Goal: Information Seeking & Learning: Learn about a topic

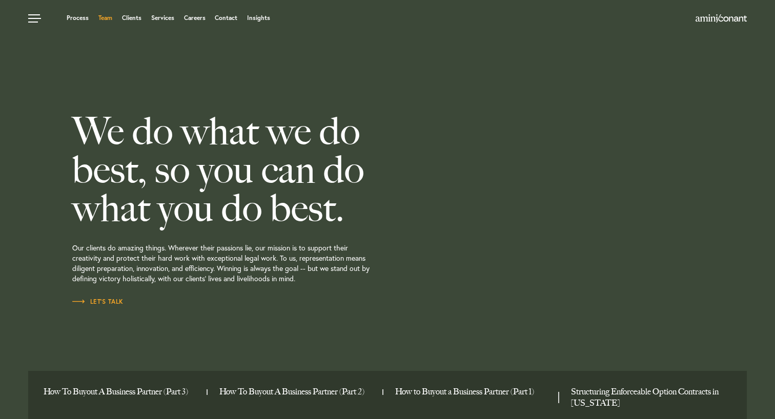
click at [110, 18] on link "Team" at bounding box center [105, 18] width 14 height 6
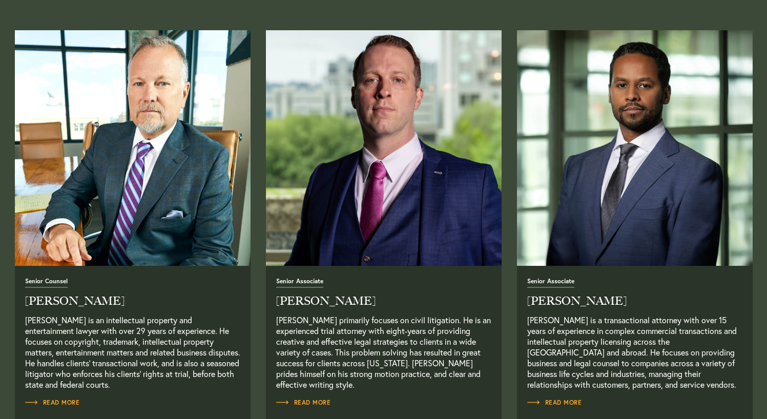
scroll to position [820, 0]
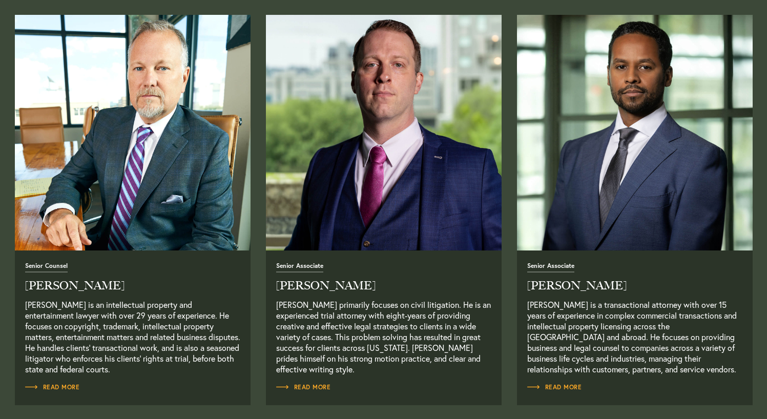
click at [681, 190] on img "Read Full Bio" at bounding box center [634, 132] width 247 height 247
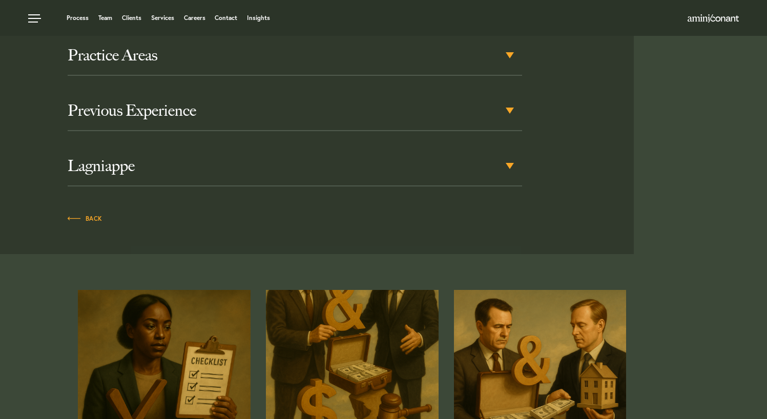
scroll to position [416, 0]
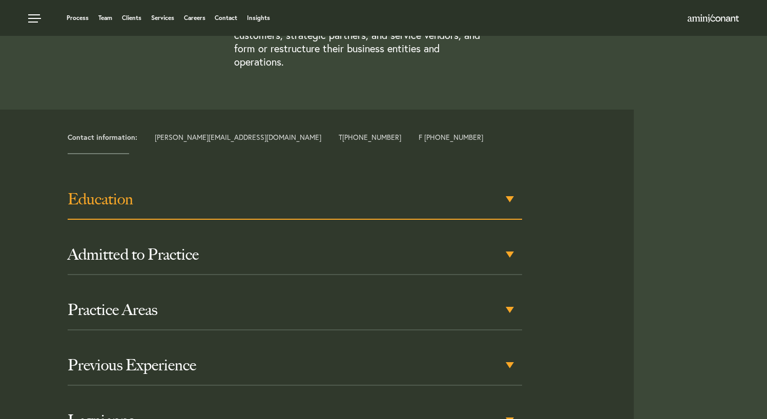
click at [506, 190] on h3 "Education" at bounding box center [295, 199] width 454 height 18
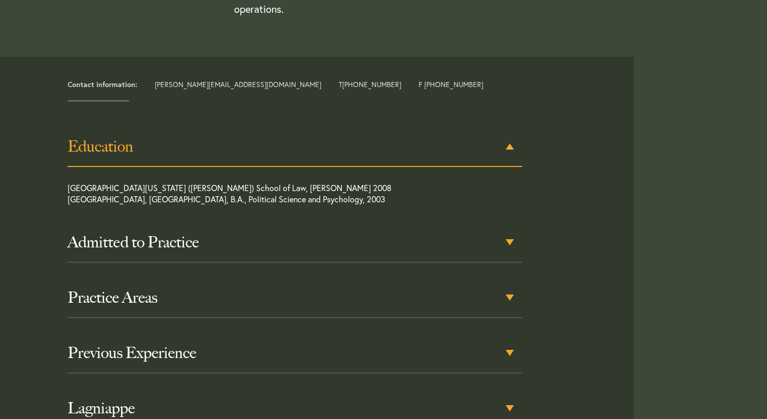
scroll to position [478, 0]
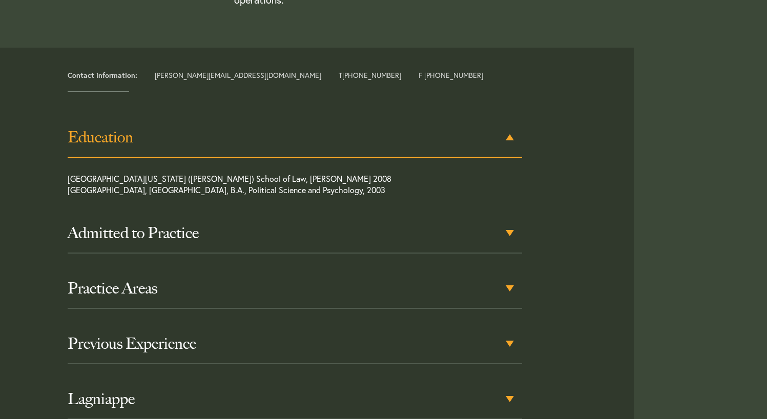
click at [512, 122] on div "Education" at bounding box center [295, 138] width 454 height 40
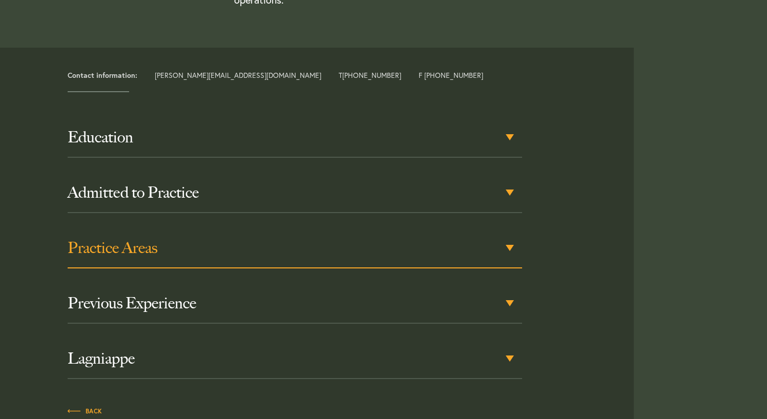
click at [298, 239] on h3 "Practice Areas" at bounding box center [295, 248] width 454 height 18
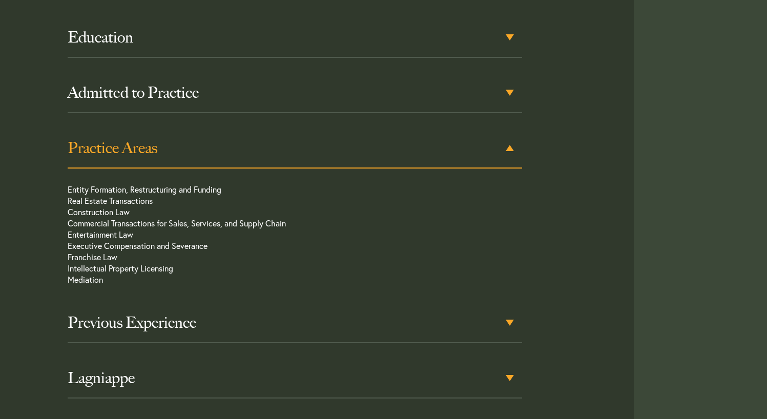
scroll to position [589, 0]
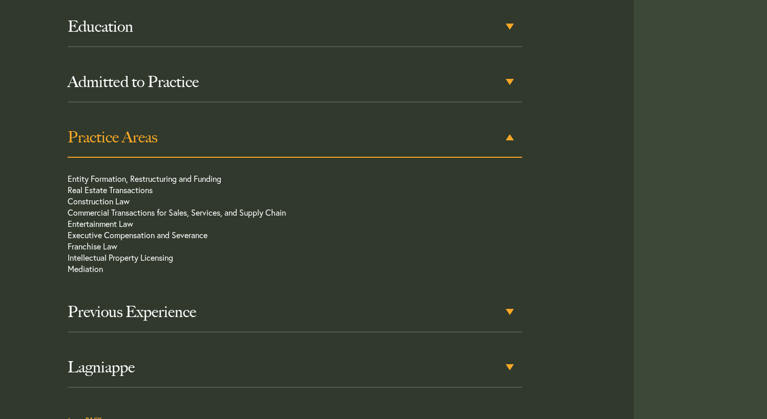
click at [288, 128] on h3 "Practice Areas" at bounding box center [295, 137] width 454 height 18
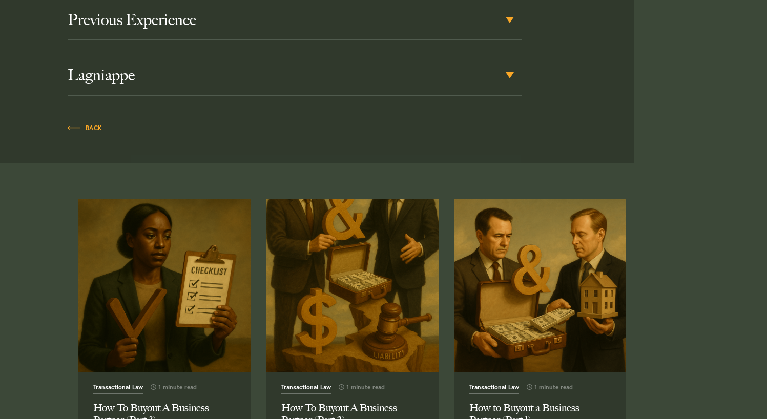
scroll to position [794, 0]
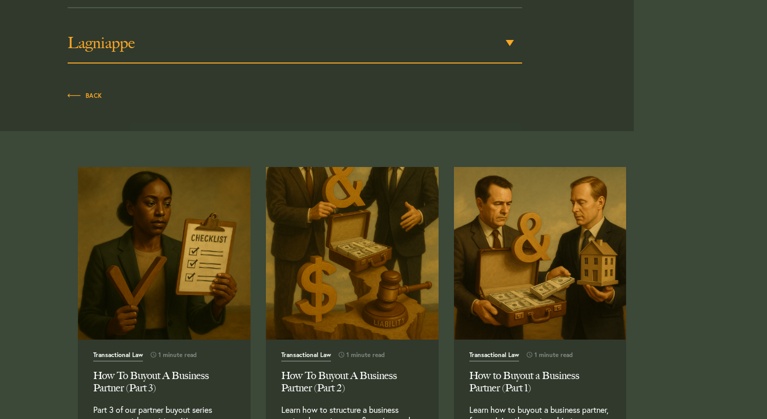
click at [264, 34] on h3 "Lagniappe" at bounding box center [295, 43] width 454 height 18
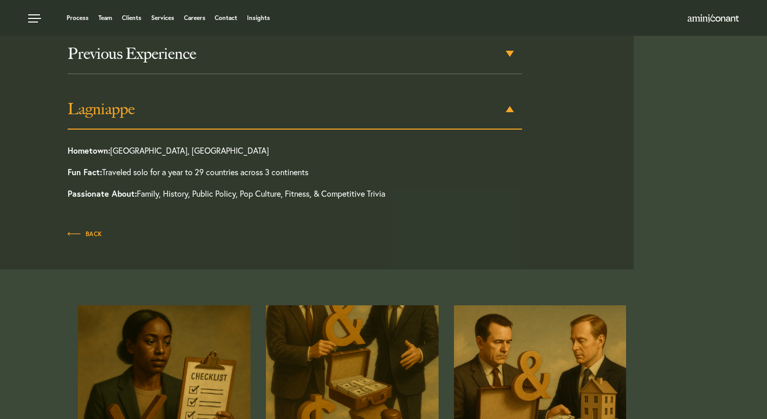
scroll to position [699, 0]
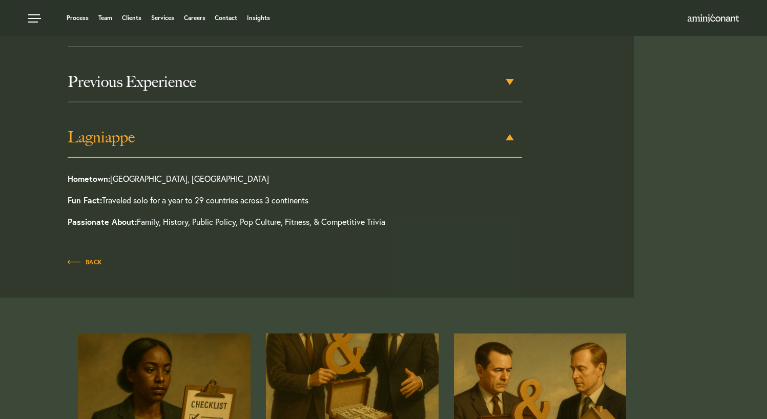
click at [212, 128] on h3 "Lagniappe" at bounding box center [295, 137] width 454 height 18
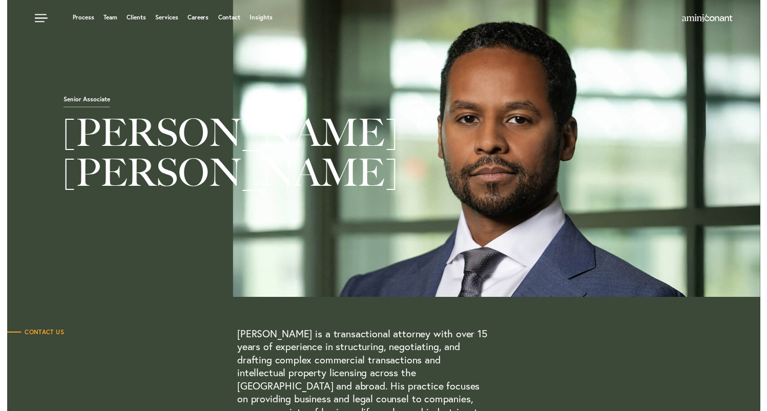
scroll to position [0, 0]
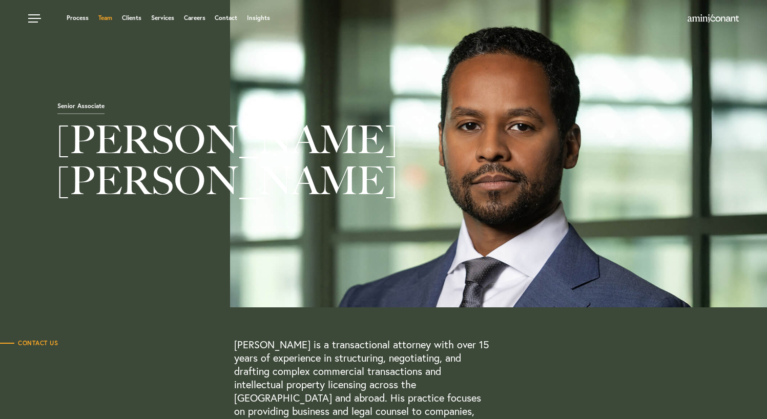
click at [105, 17] on link "Team" at bounding box center [105, 18] width 14 height 6
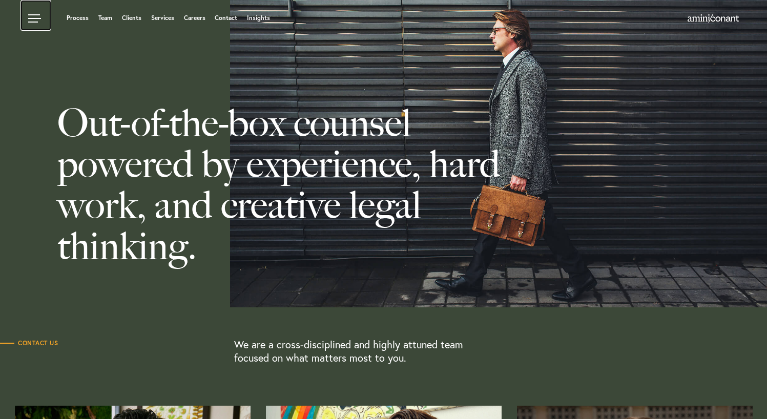
click at [32, 16] on link at bounding box center [35, 15] width 31 height 31
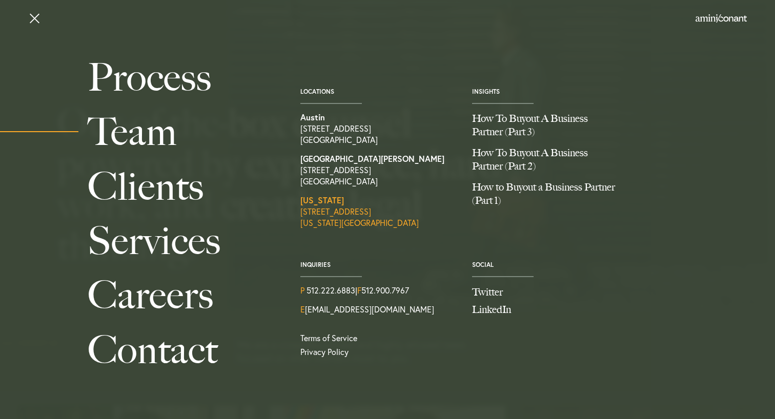
click at [328, 206] on link "[US_STATE] [STREET_ADDRESS][US_STATE]" at bounding box center [378, 212] width 156 height 34
